Goal: Task Accomplishment & Management: Use online tool/utility

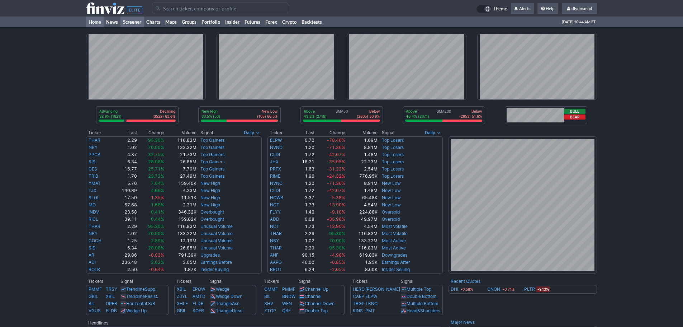
click at [137, 21] on link "Screener" at bounding box center [131, 21] width 23 height 11
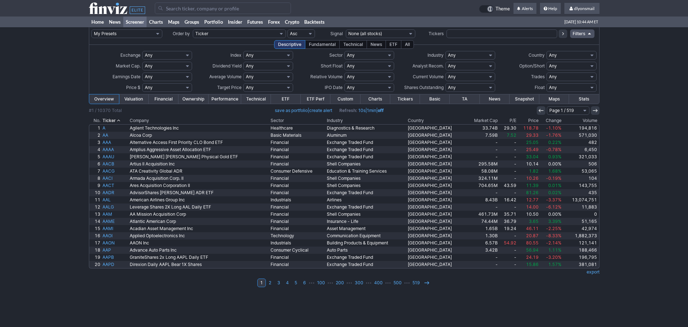
click at [146, 33] on select "My Presets -Save Screen -Edit Screens s: SEZL Screener s: "Priced to Perfection…" at bounding box center [126, 33] width 71 height 9
click at [91, 29] on select "My Presets -Save Screen -Edit Screens s: SEZL Screener s: "Priced to Perfection…" at bounding box center [126, 33] width 71 height 9
select select "My Presets"
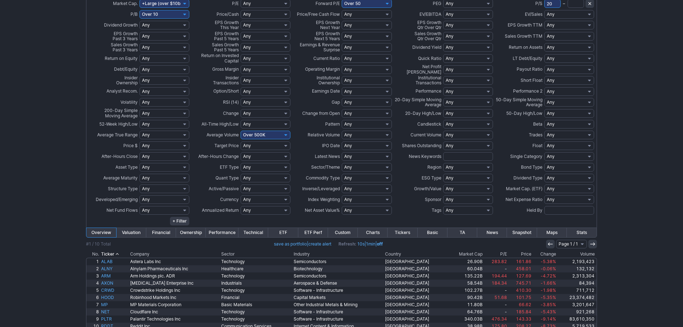
scroll to position [92, 0]
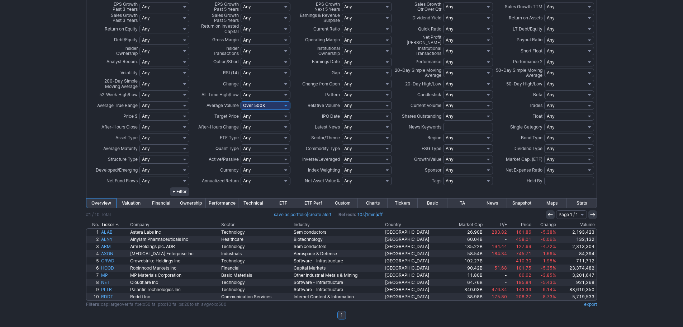
click at [547, 223] on th "Change" at bounding box center [544, 224] width 25 height 7
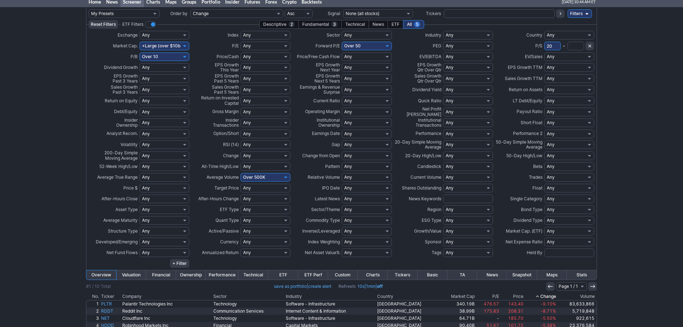
scroll to position [92, 0]
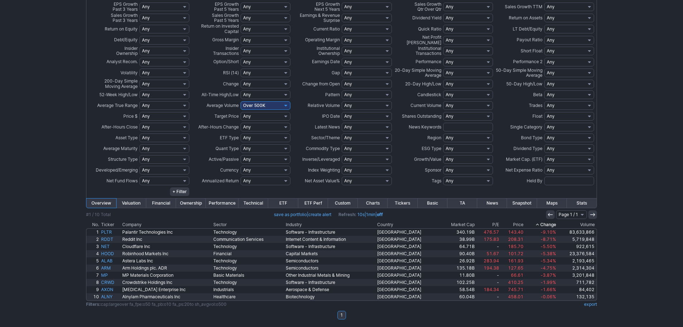
click at [619, 174] on div "My Presets -Save Screen -Edit Screens s: SEZL Screener s: "Priced to Perfection…" at bounding box center [341, 131] width 683 height 392
click at [348, 203] on link "Custom" at bounding box center [343, 202] width 30 height 9
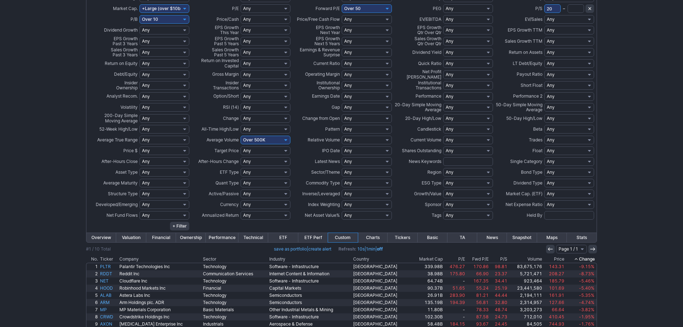
scroll to position [92, 0]
